Goal: Transaction & Acquisition: Purchase product/service

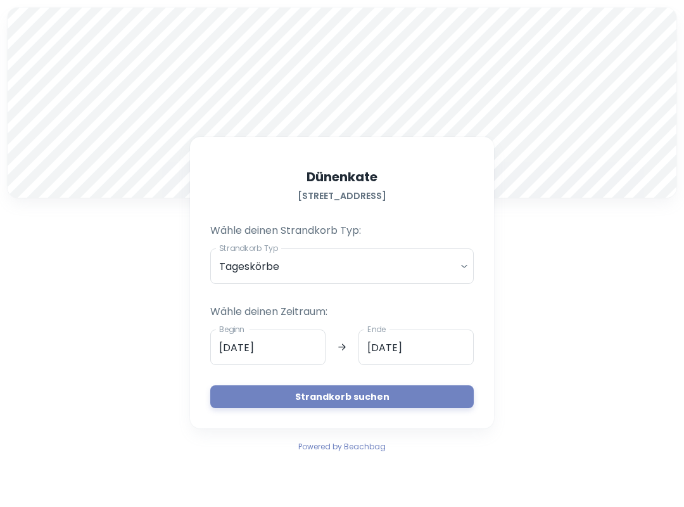
click at [282, 391] on button "Strandkorb suchen" at bounding box center [341, 396] width 263 height 23
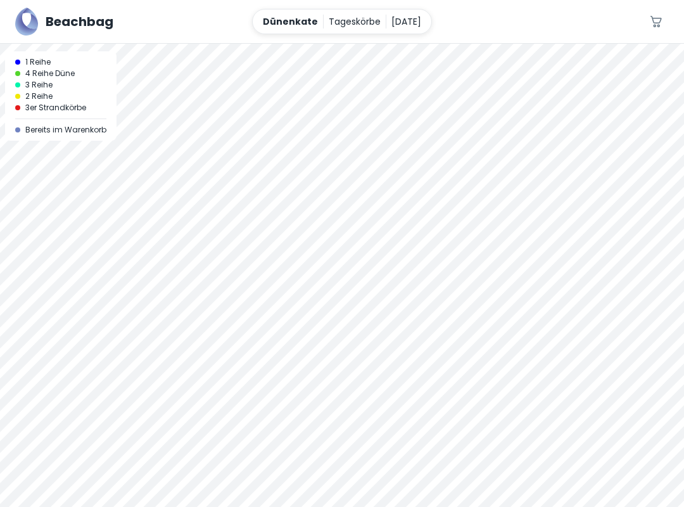
click at [280, 282] on div at bounding box center [342, 275] width 684 height 463
click at [332, 298] on div at bounding box center [342, 275] width 684 height 463
click at [414, 44] on div at bounding box center [342, 44] width 684 height 0
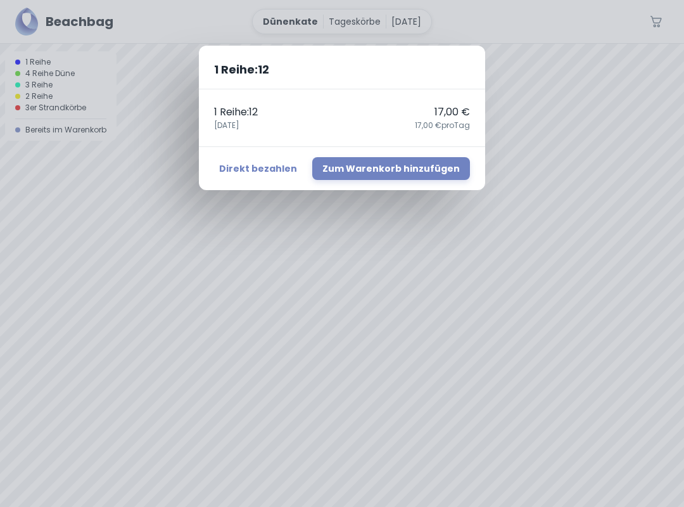
click at [265, 173] on button "Direkt bezahlen" at bounding box center [258, 168] width 88 height 23
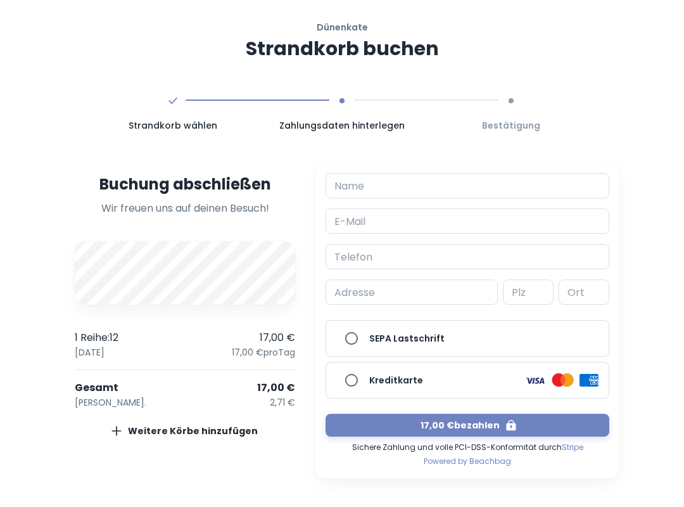
click at [381, 186] on input "Name" at bounding box center [468, 185] width 284 height 25
type input "h"
type input "[PERSON_NAME]"
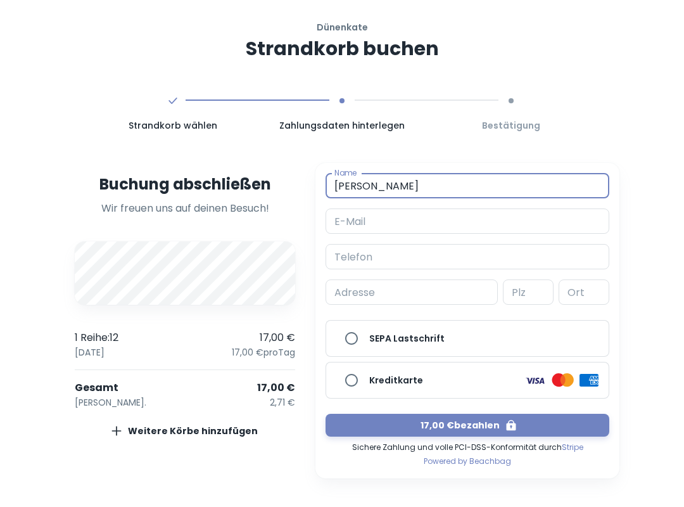
click at [370, 215] on input "E-Mail" at bounding box center [468, 220] width 284 height 25
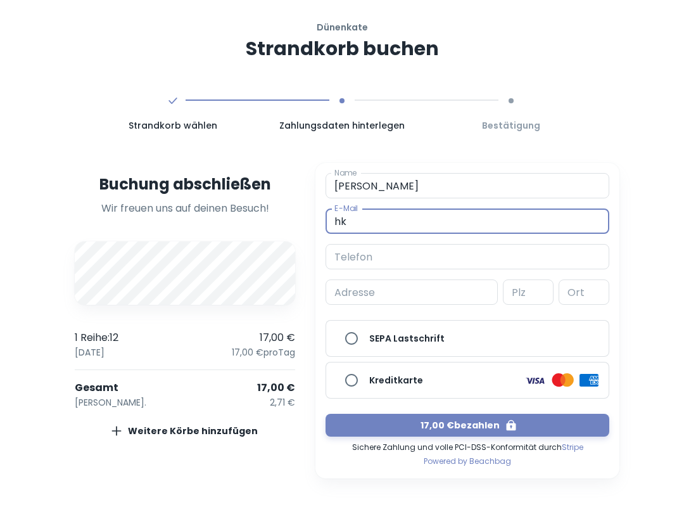
type input "[EMAIL_ADDRESS][DOMAIN_NAME]"
click at [351, 379] on input "Kreditkarte" at bounding box center [351, 379] width 25 height 25
radio input "true"
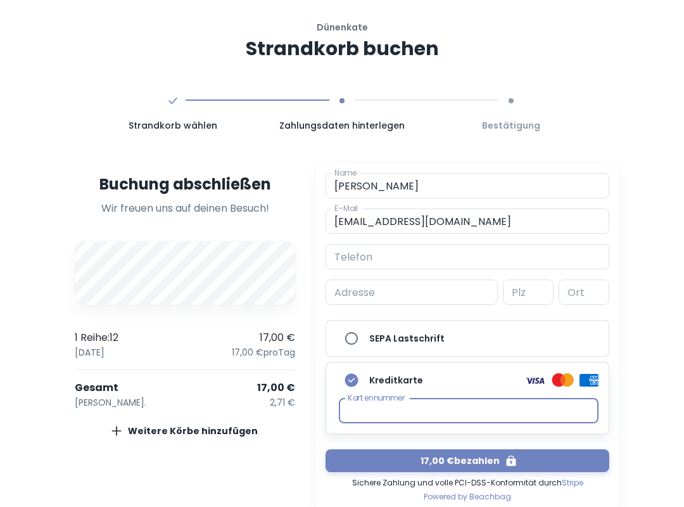
click at [467, 465] on button "17,00 € bezahlen" at bounding box center [468, 460] width 284 height 23
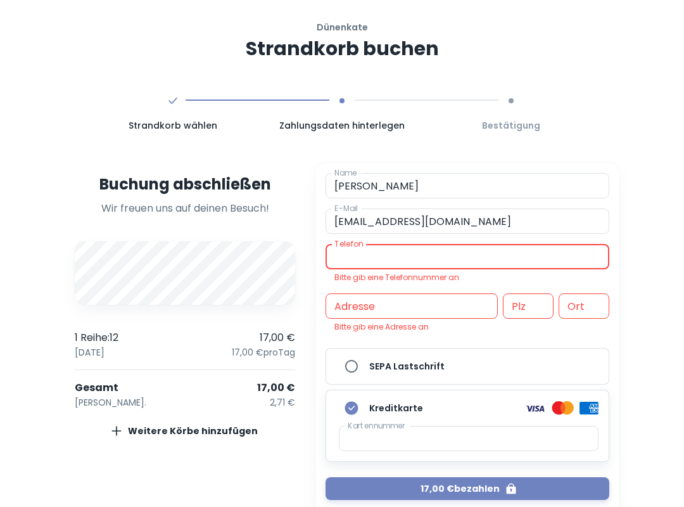
click at [410, 260] on input "Telefon" at bounding box center [468, 256] width 284 height 25
click at [401, 257] on input "Telefon" at bounding box center [468, 256] width 284 height 25
click at [395, 262] on input "Telefon" at bounding box center [468, 256] width 284 height 25
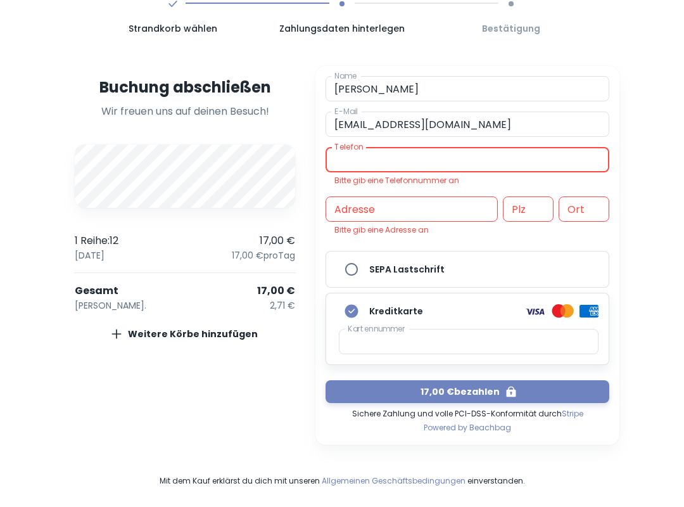
scroll to position [97, 0]
click at [369, 158] on input "Telefon" at bounding box center [468, 159] width 284 height 25
click at [376, 165] on input "Telefon" at bounding box center [468, 159] width 284 height 25
click at [375, 165] on input "Telefon" at bounding box center [468, 159] width 284 height 25
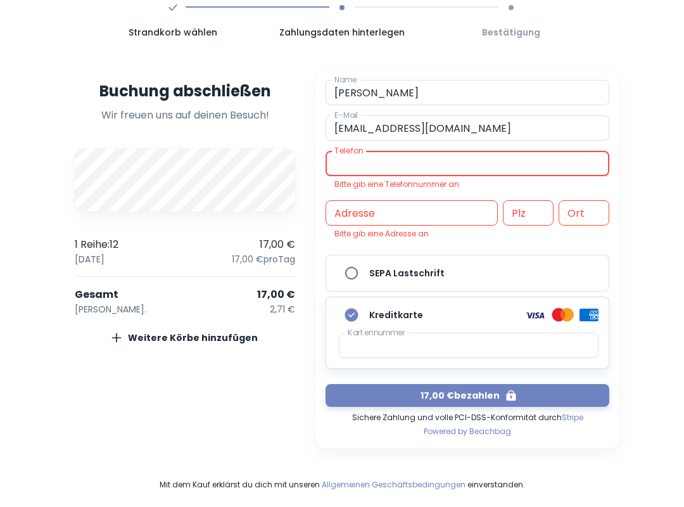
click at [680, 320] on div "Dünenkate Strandkorb buchen Strandkorb wählen Zahlungsdaten hinterlegen Bestäti…" at bounding box center [342, 209] width 684 height 604
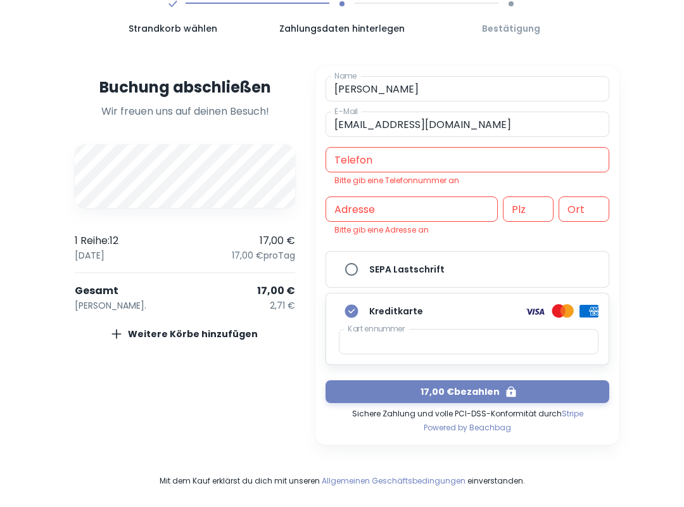
click at [372, 165] on input "Telefon" at bounding box center [468, 159] width 284 height 25
type input "015157475452"
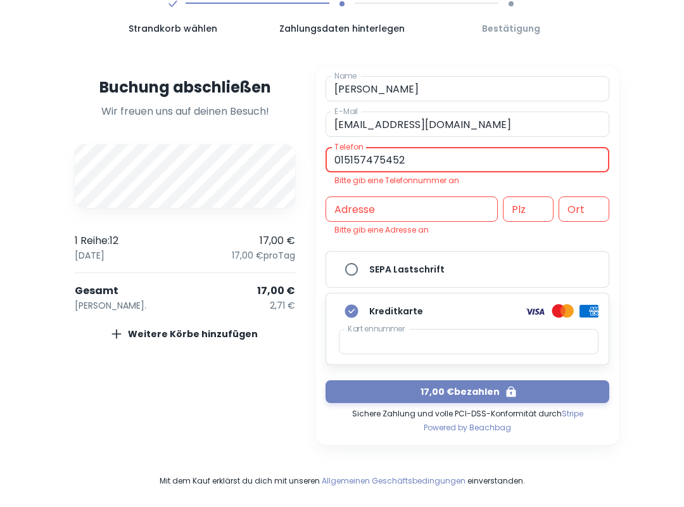
scroll to position [83, 0]
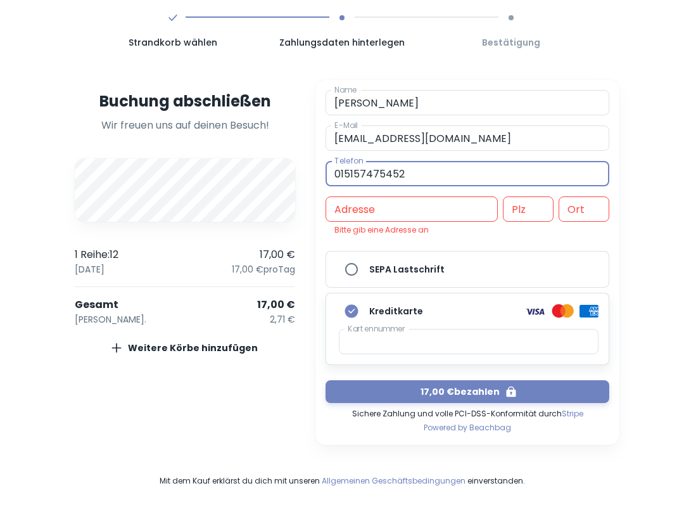
click at [363, 210] on div "Adresse Adresse" at bounding box center [412, 208] width 172 height 25
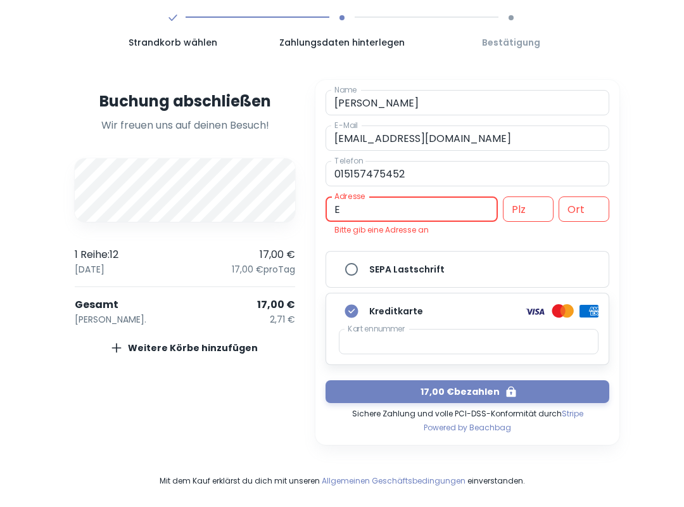
type input "[STREET_ADDRESS]"
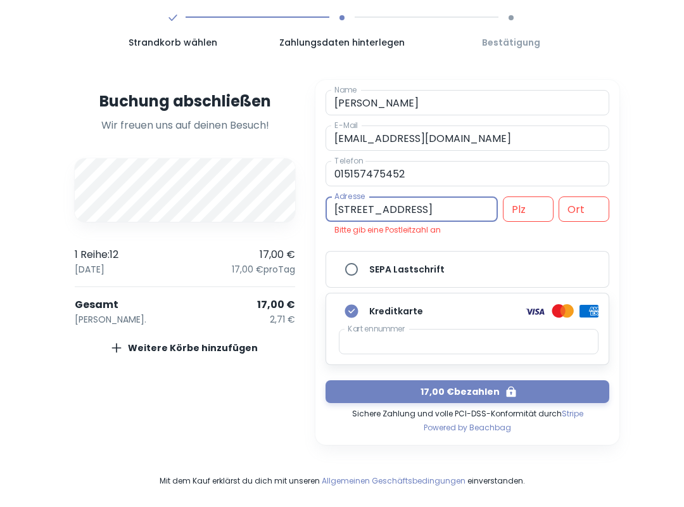
click at [524, 207] on div "Plz Plz" at bounding box center [528, 208] width 51 height 25
type input "40625"
click at [586, 214] on input "Ort" at bounding box center [584, 208] width 51 height 25
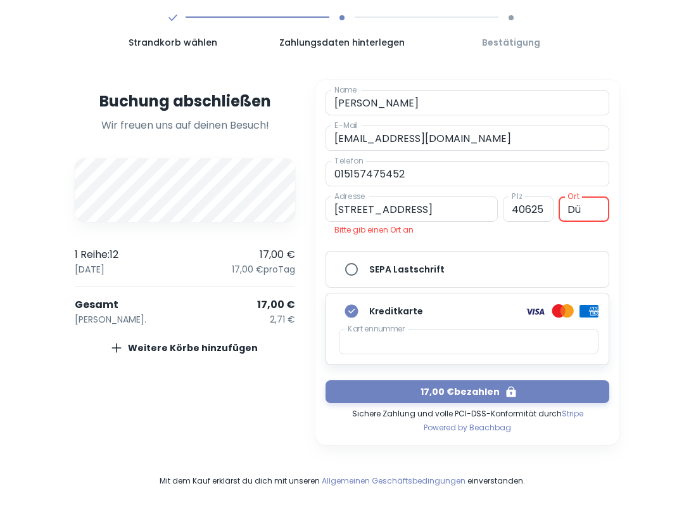
scroll to position [69, 0]
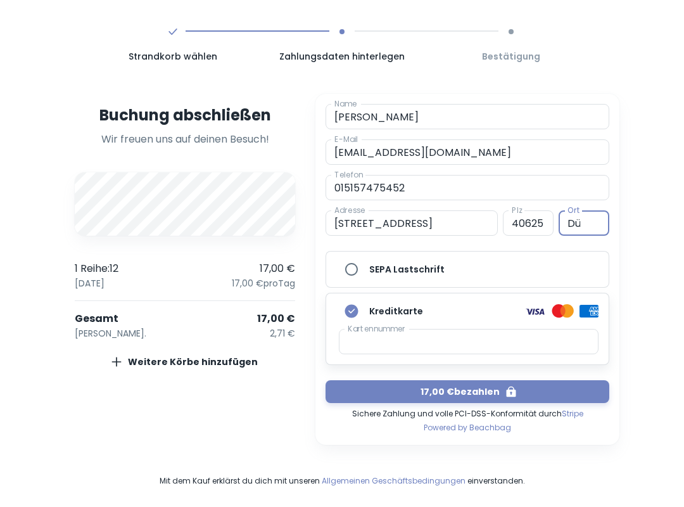
type input "[GEOGRAPHIC_DATA]"
click at [416, 394] on button "17,00 € bezahlen" at bounding box center [468, 391] width 284 height 23
